Goal: Transaction & Acquisition: Book appointment/travel/reservation

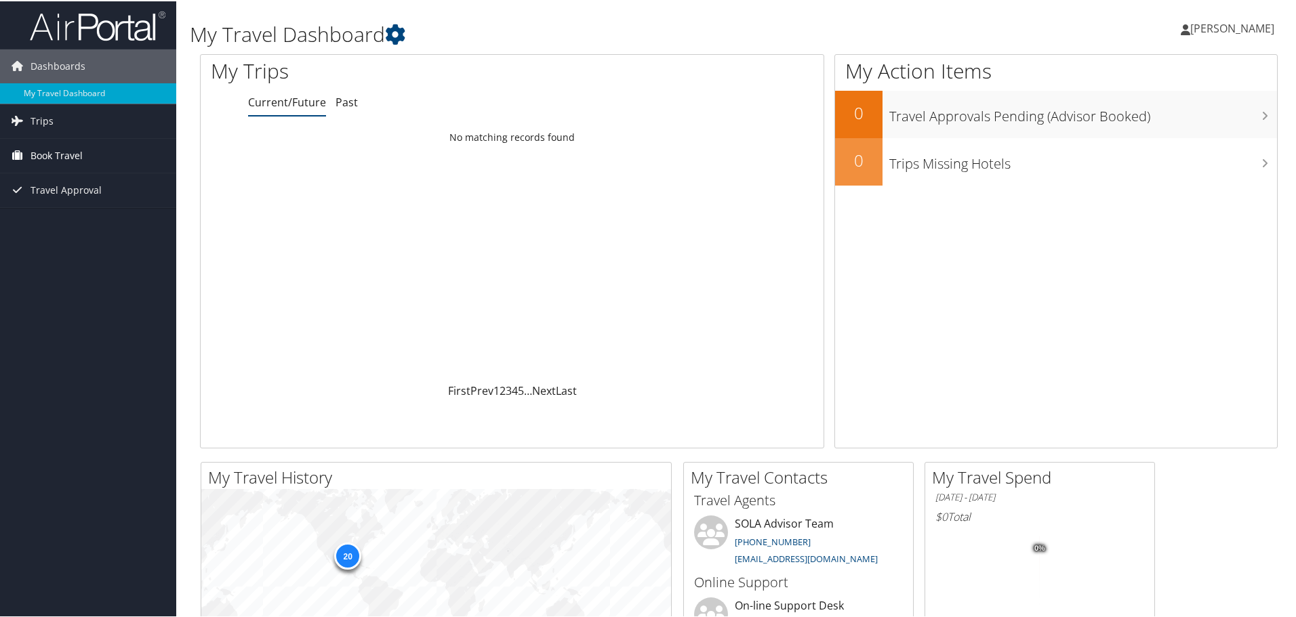
click at [54, 155] on span "Book Travel" at bounding box center [56, 155] width 52 height 34
click at [102, 207] on link "Book/Manage Online Trips" at bounding box center [88, 202] width 176 height 20
